Goal: Information Seeking & Learning: Understand process/instructions

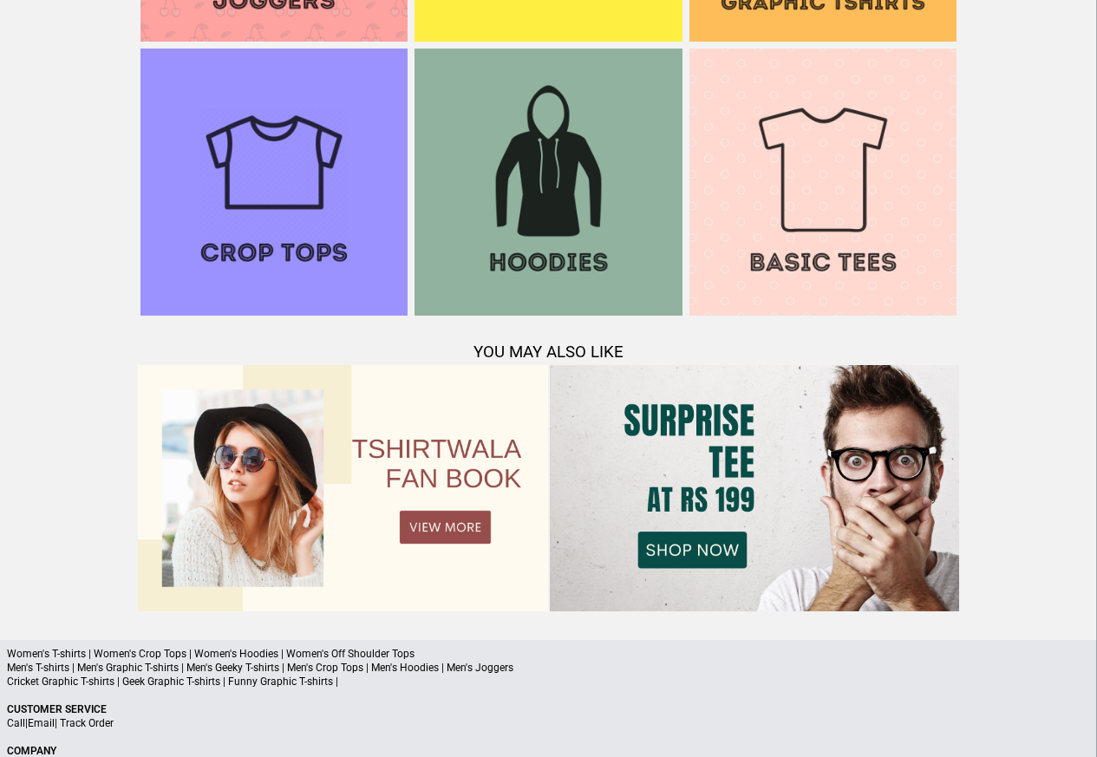
scroll to position [1673, 0]
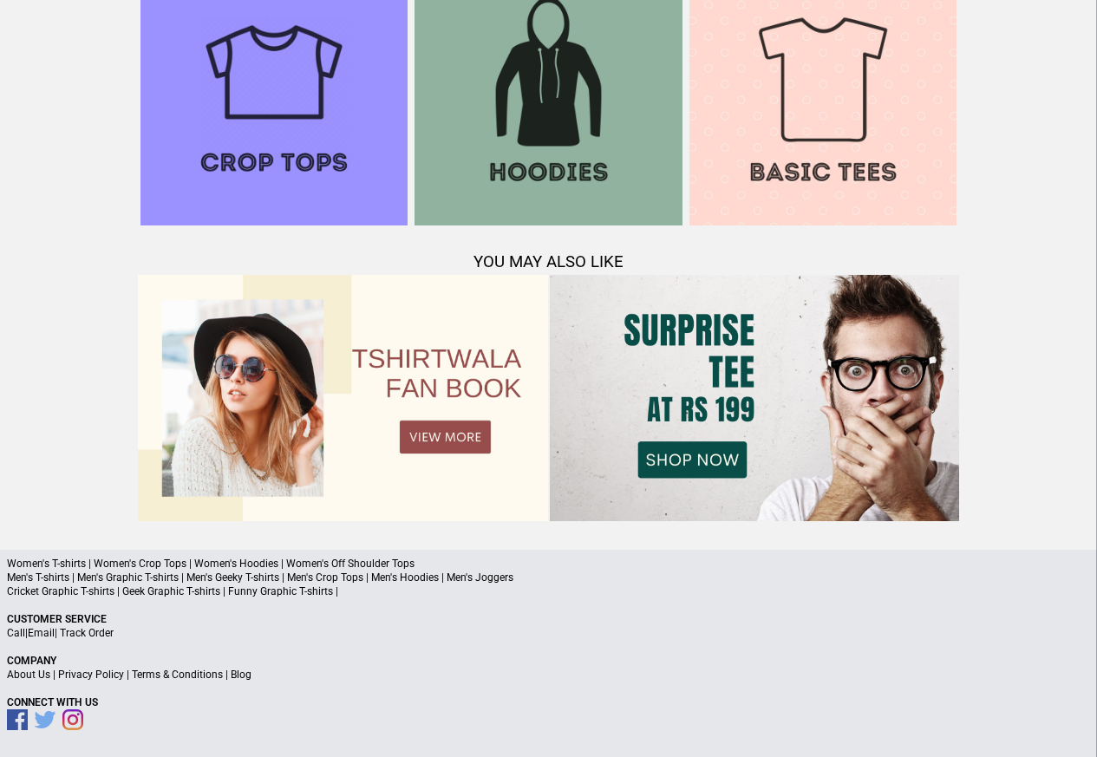
click at [179, 673] on link "Terms & Conditions" at bounding box center [177, 674] width 91 height 12
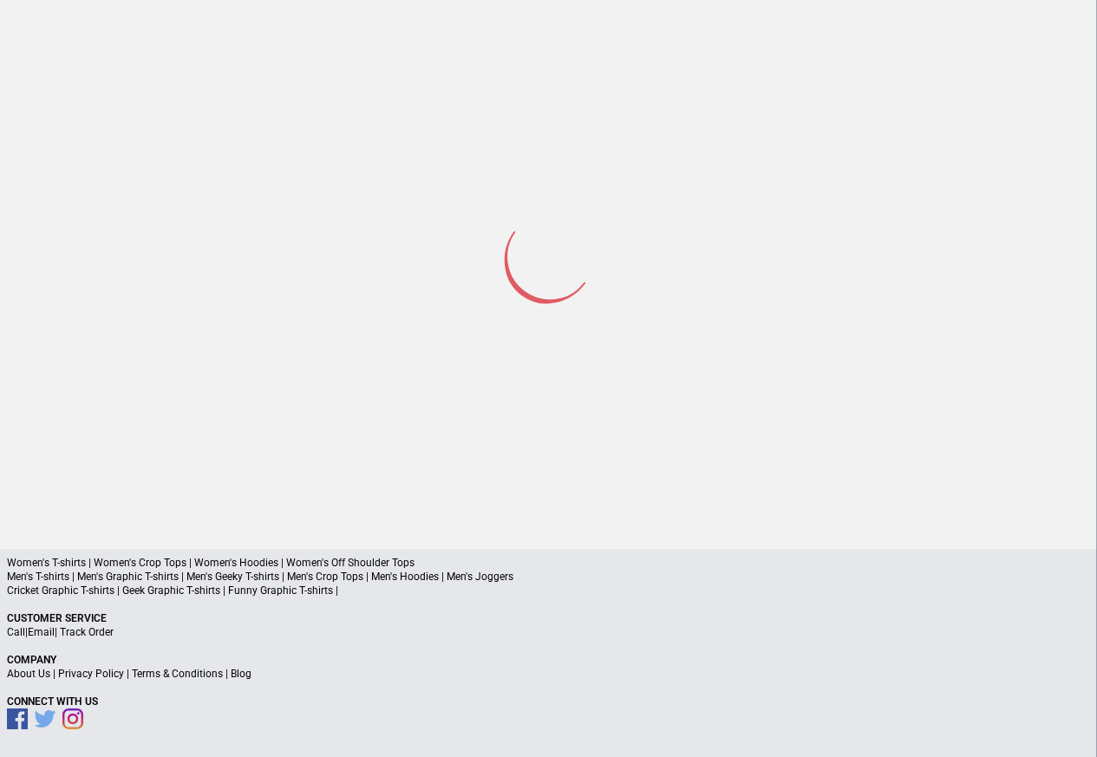
scroll to position [82, 0]
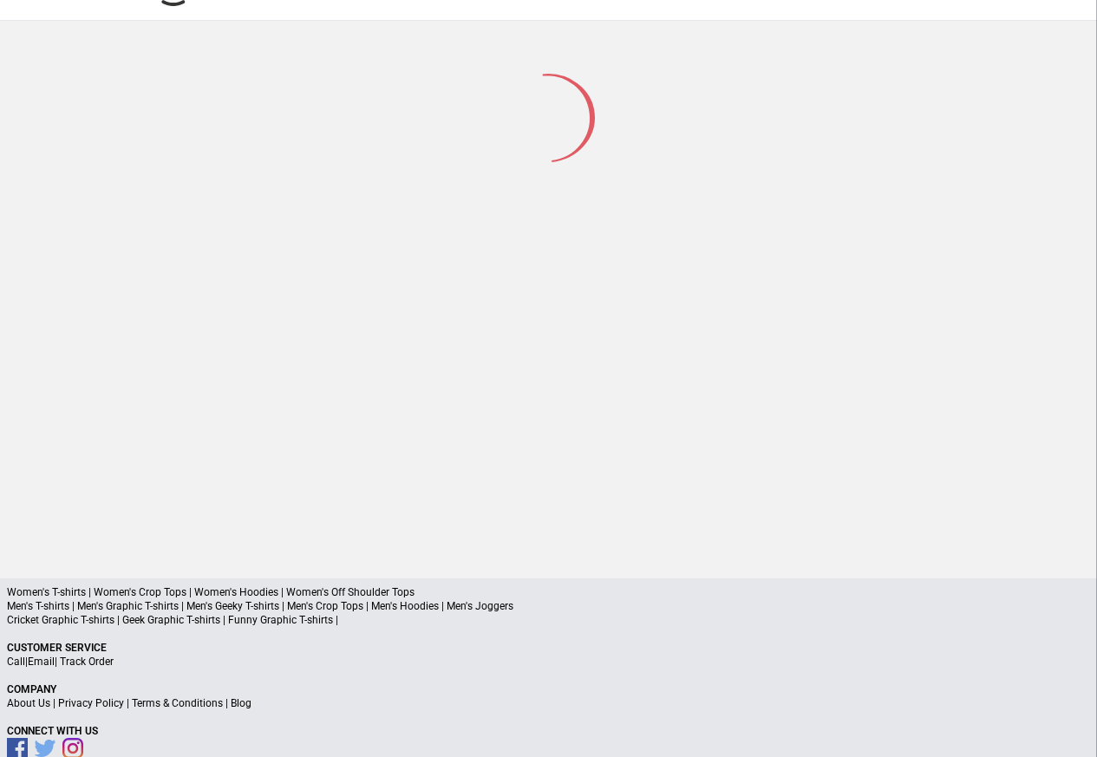
scroll to position [82, 0]
